Goal: Information Seeking & Learning: Learn about a topic

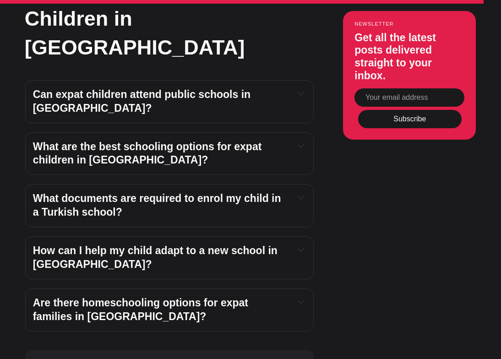
scroll to position [3649, 0]
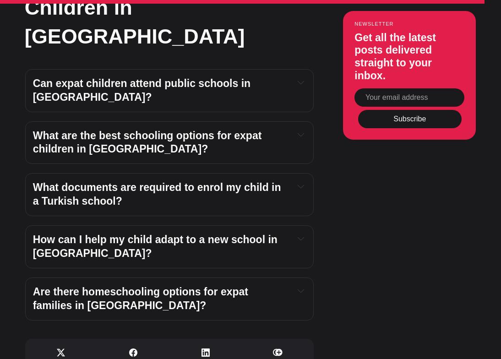
click at [142, 285] on h4 "Are there homeschooling options for expat families in [GEOGRAPHIC_DATA]?" at bounding box center [159, 298] width 253 height 27
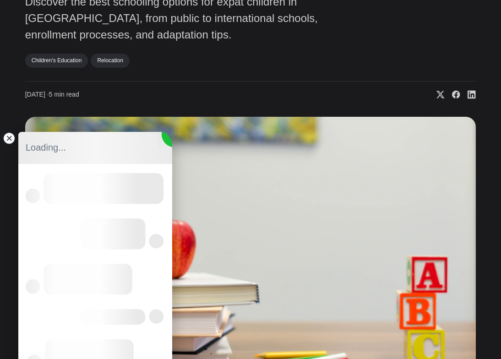
scroll to position [0, 0]
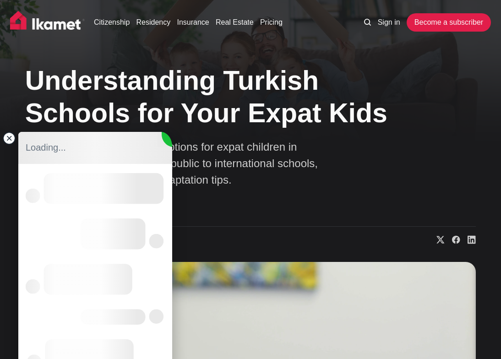
click at [12, 141] on jdiv at bounding box center [9, 138] width 13 height 13
click at [8, 140] on jdiv at bounding box center [9, 138] width 13 height 13
click at [244, 21] on link "Real Estate" at bounding box center [234, 22] width 38 height 11
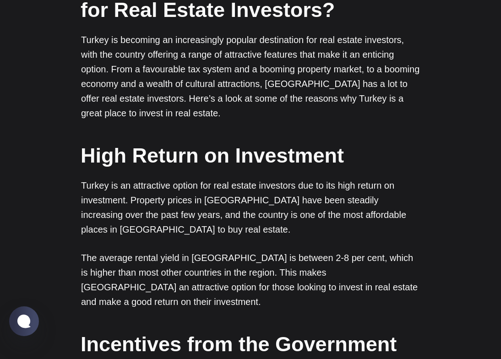
scroll to position [1266, 0]
